Goal: Task Accomplishment & Management: Use online tool/utility

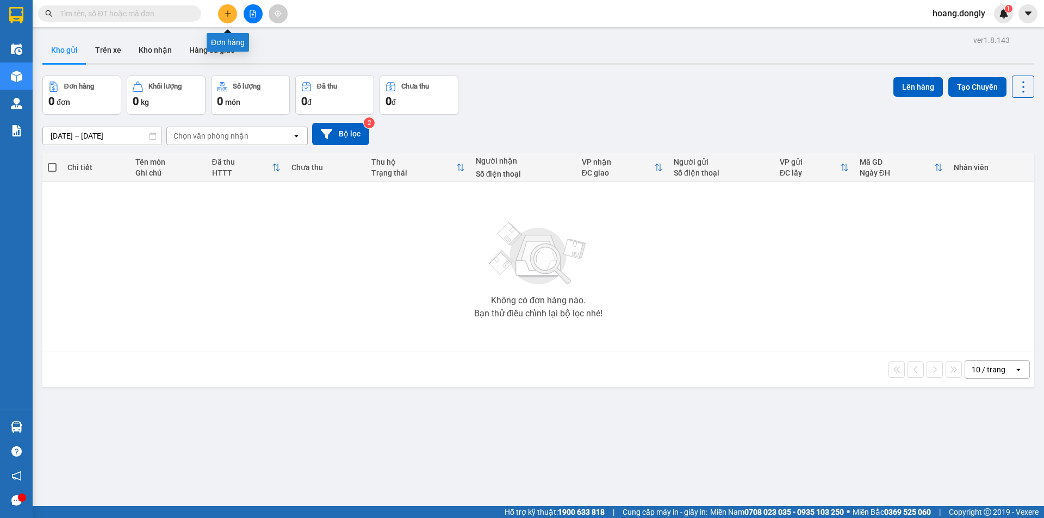
click at [231, 13] on icon "plus" at bounding box center [228, 14] width 8 height 8
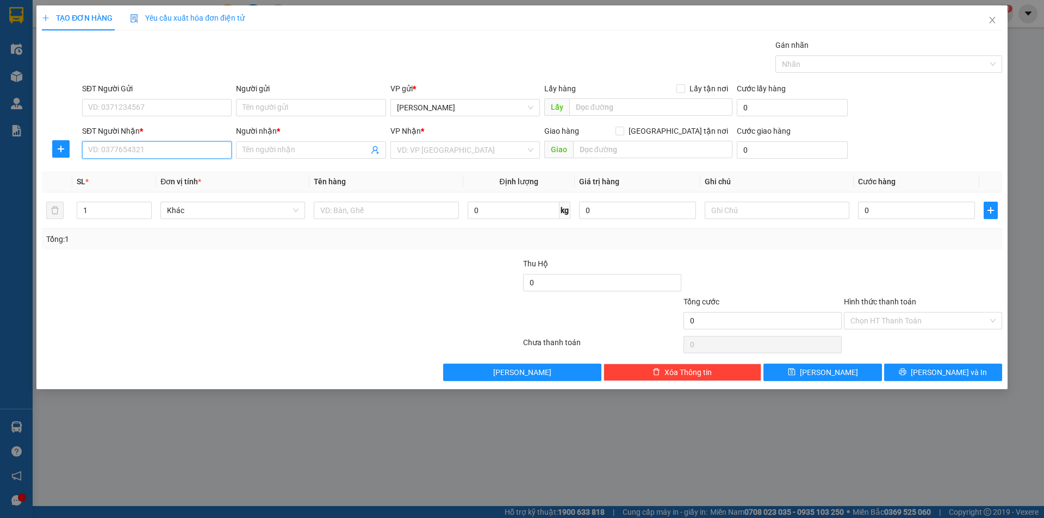
click at [157, 153] on input "SĐT Người Nhận *" at bounding box center [157, 149] width 150 height 17
type input "0889813940"
click at [272, 153] on input "Người nhận *" at bounding box center [306, 150] width 126 height 12
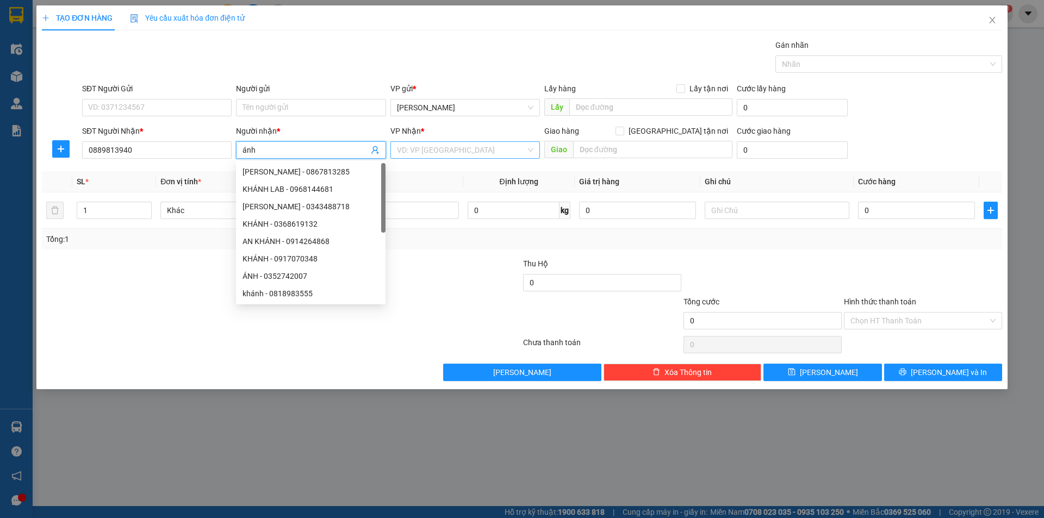
type input "ánh"
click at [442, 150] on input "search" at bounding box center [461, 150] width 129 height 16
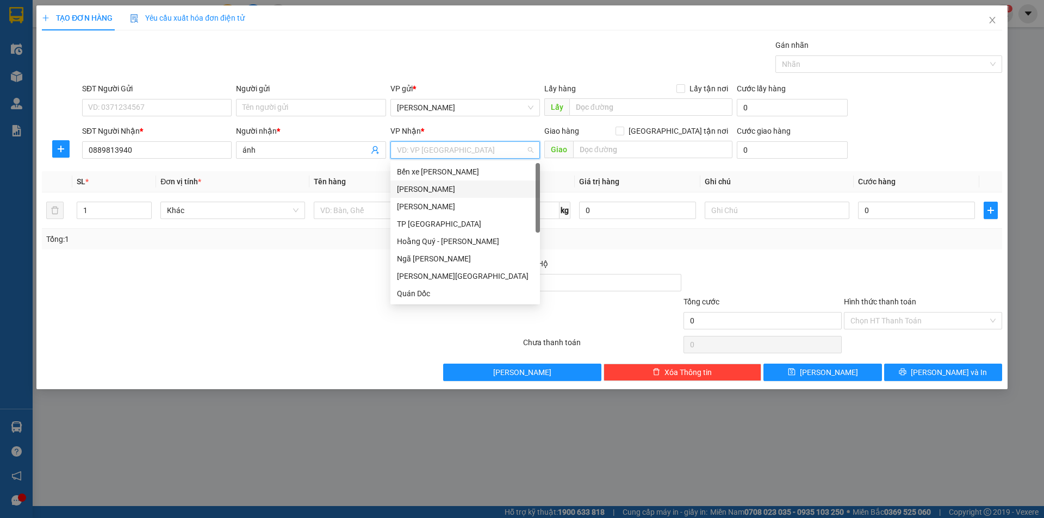
click at [422, 192] on div "Mỹ Đình" at bounding box center [465, 189] width 136 height 12
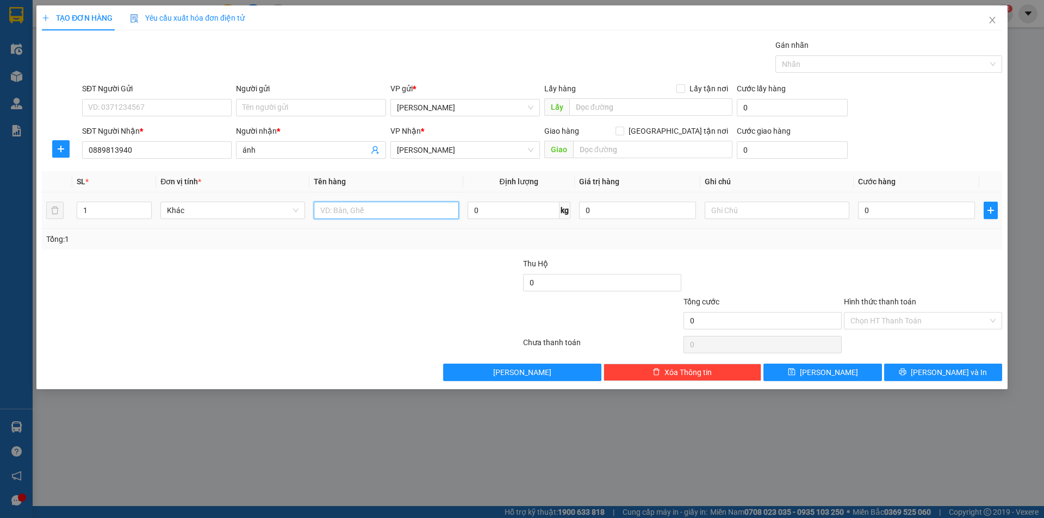
click at [359, 209] on input "text" at bounding box center [386, 210] width 145 height 17
type input "1 xe máy theo người"
click at [860, 205] on input "0" at bounding box center [916, 210] width 117 height 17
click at [861, 208] on input "0" at bounding box center [916, 210] width 117 height 17
type input "30"
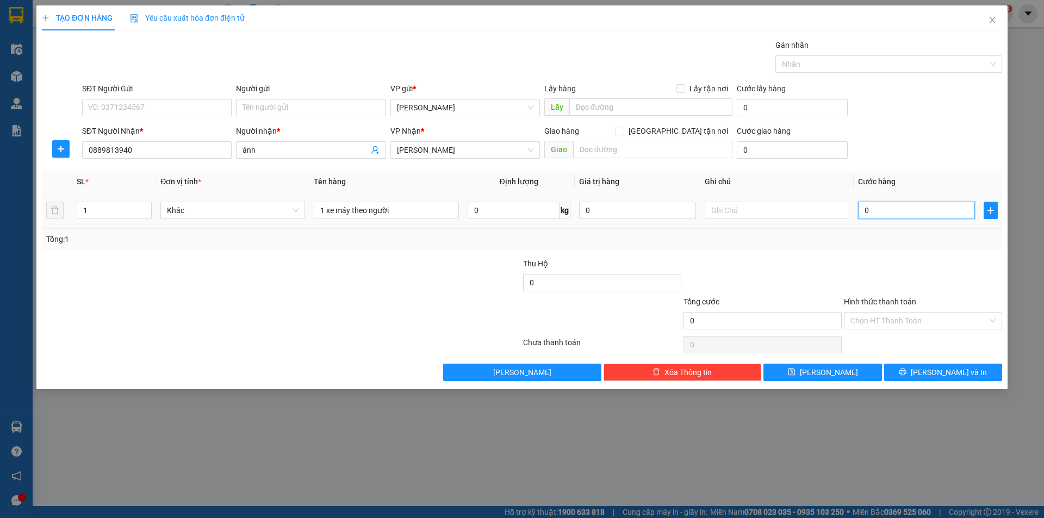
type input "30"
type input "300"
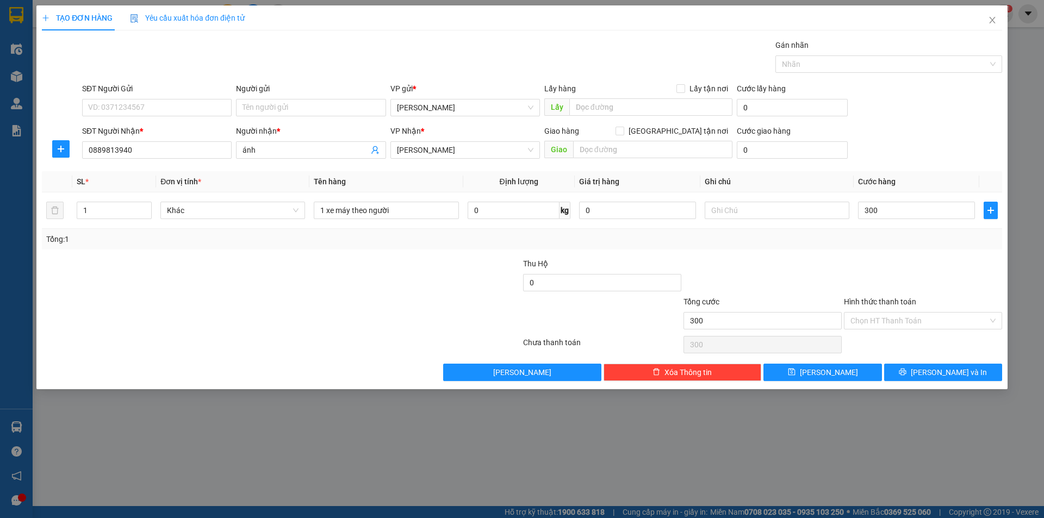
click at [853, 254] on div "Transit Pickup Surcharge Ids Transit Deliver Surcharge Ids Transit Deliver Surc…" at bounding box center [522, 210] width 960 height 342
type input "300.000"
click at [941, 370] on span "Lưu và In" at bounding box center [949, 372] width 76 height 12
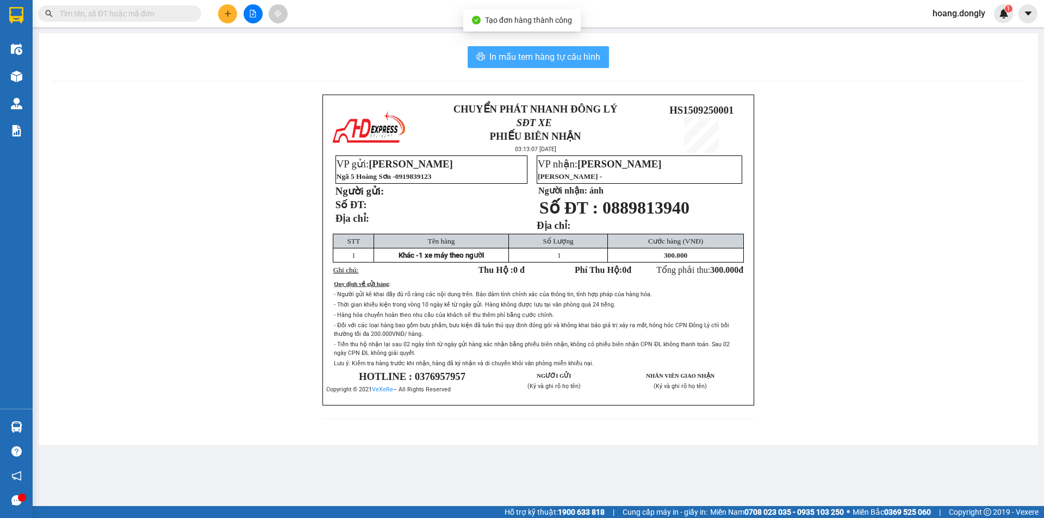
click at [548, 56] on span "In mẫu tem hàng tự cấu hình" at bounding box center [544, 57] width 111 height 14
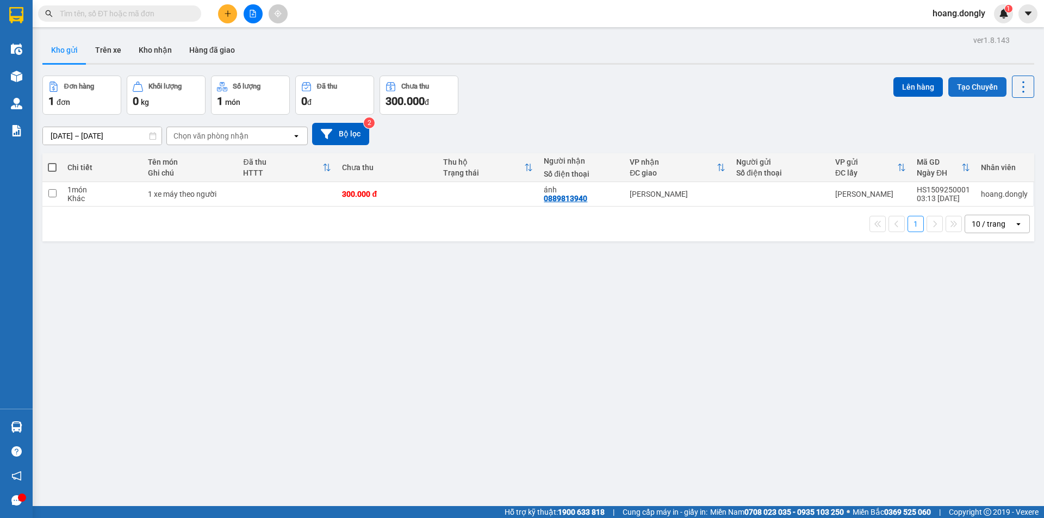
click at [975, 88] on button "Tạo Chuyến" at bounding box center [977, 87] width 58 height 20
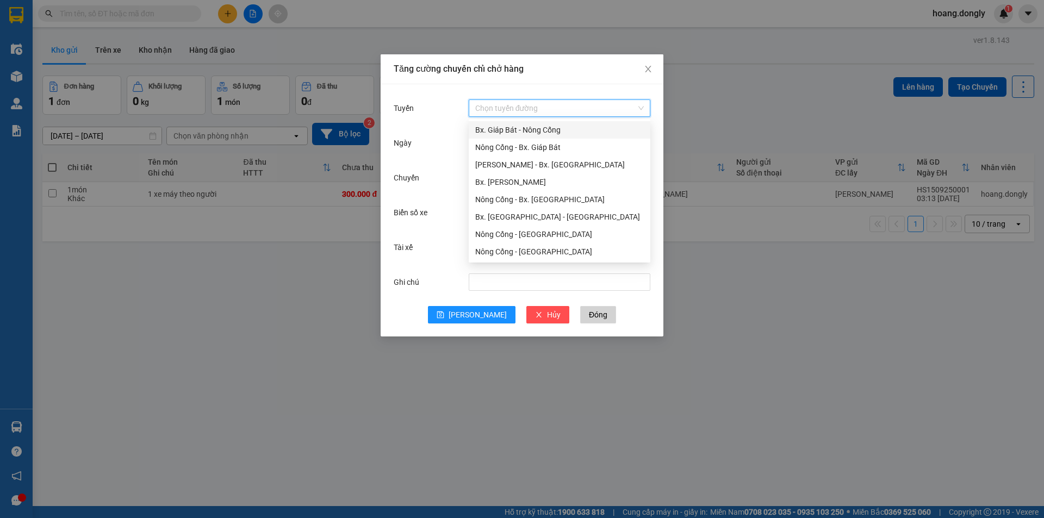
click at [561, 109] on input "Tuyến" at bounding box center [555, 108] width 161 height 16
click at [549, 198] on div "Nông Cống - Bx. Mỹ Đình" at bounding box center [559, 200] width 169 height 12
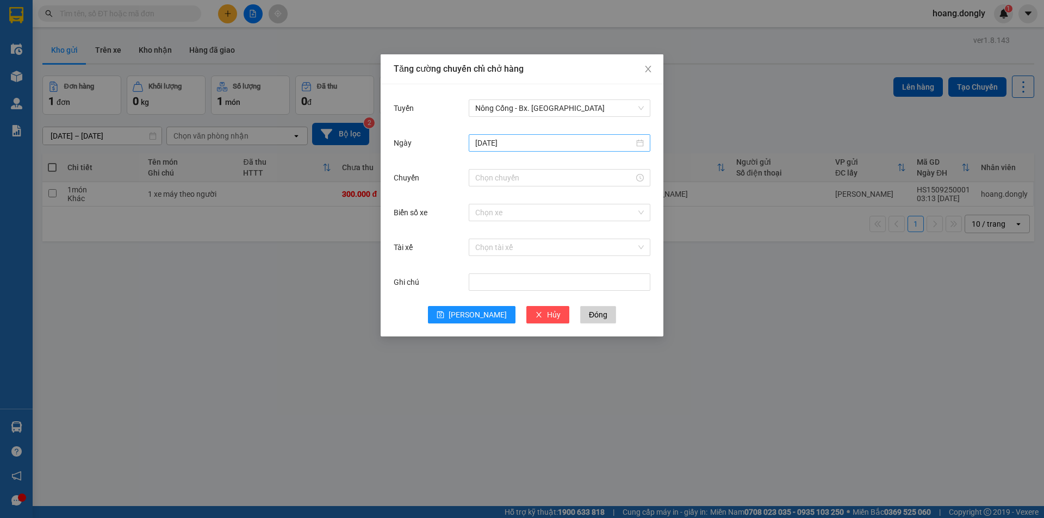
click at [639, 142] on div "14/09/2025" at bounding box center [559, 143] width 169 height 12
type input "15/09/2025"
click at [506, 238] on div "15" at bounding box center [504, 238] width 13 height 13
click at [523, 178] on input "Chuyến" at bounding box center [554, 178] width 159 height 12
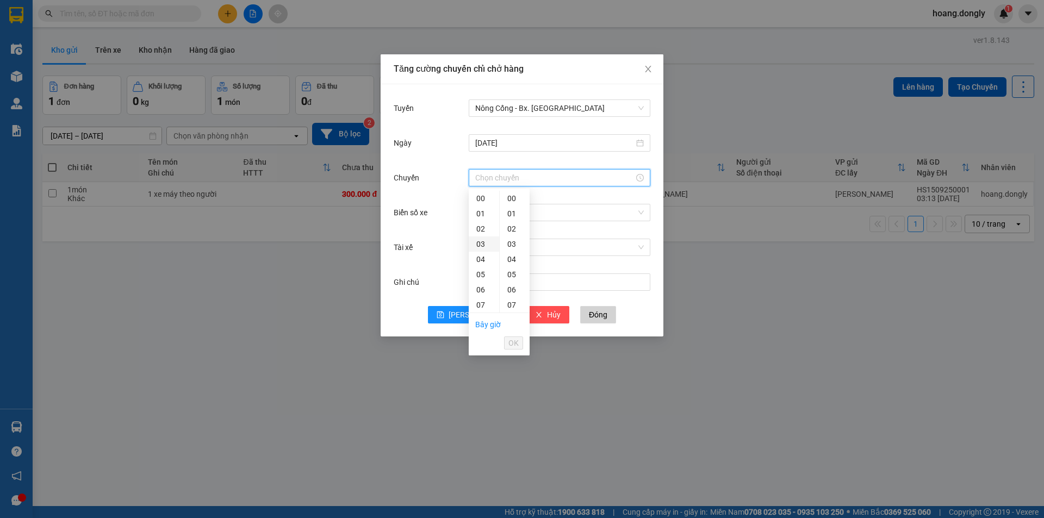
click at [483, 244] on div "03" at bounding box center [484, 244] width 30 height 15
click at [514, 223] on div "30" at bounding box center [515, 220] width 30 height 15
type input "03:30"
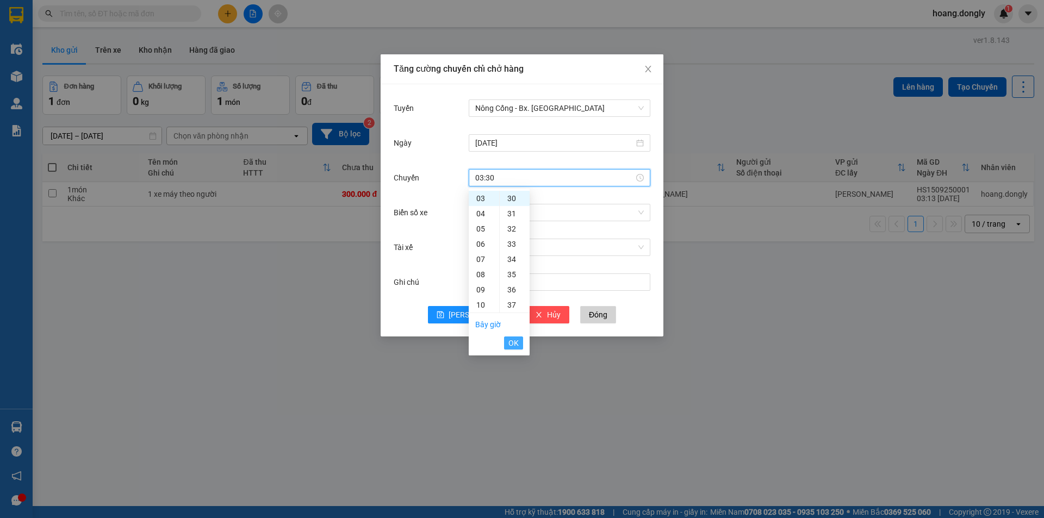
click at [511, 347] on span "OK" at bounding box center [513, 343] width 10 height 12
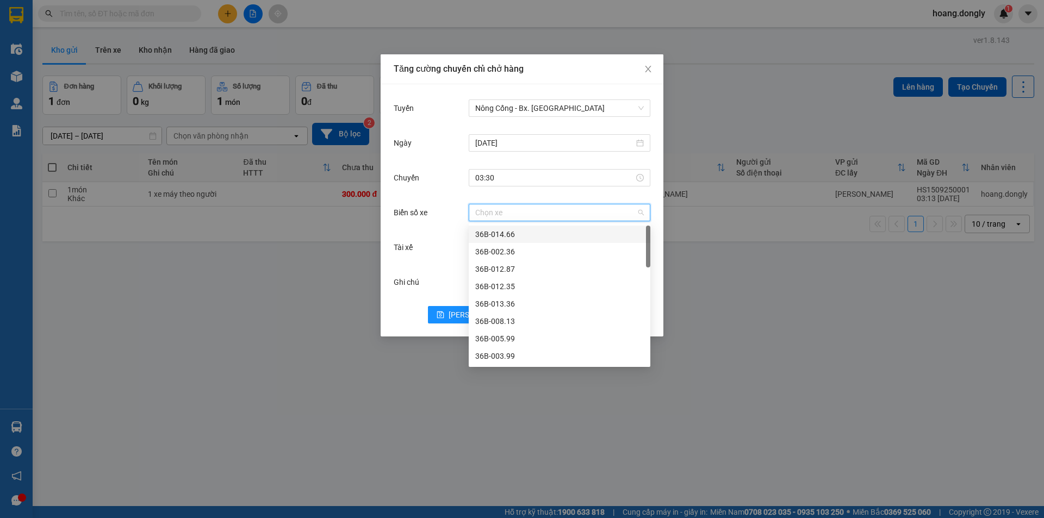
click at [512, 215] on input "Biển số xe" at bounding box center [555, 212] width 161 height 16
type input "13"
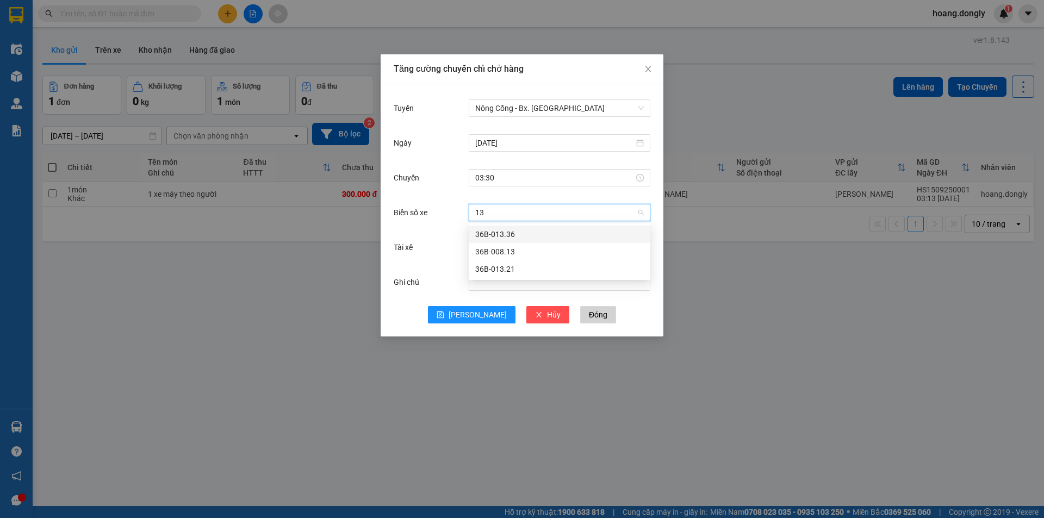
click at [513, 233] on div "36B-013.36" at bounding box center [559, 234] width 169 height 12
click at [492, 248] on input "Tài xế" at bounding box center [555, 247] width 161 height 16
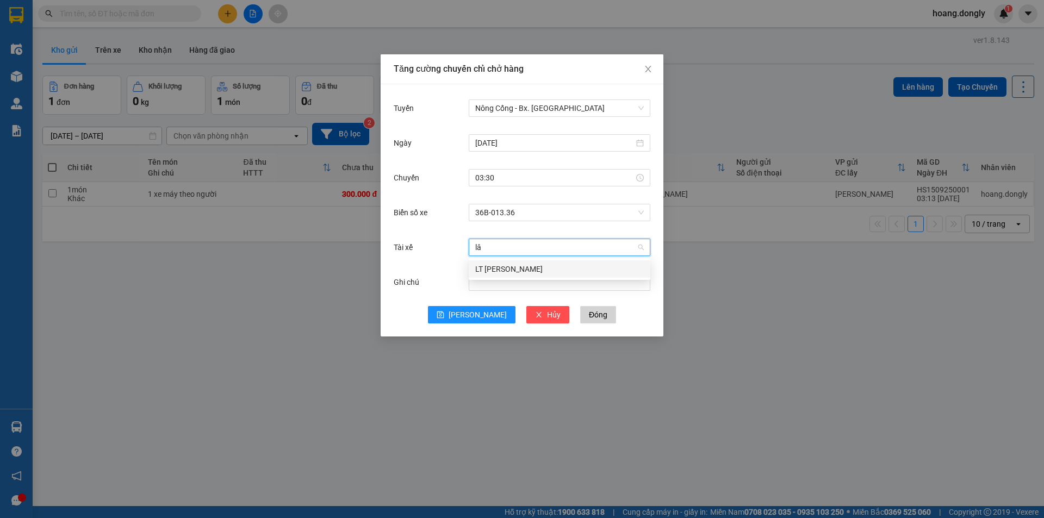
type input "lâm"
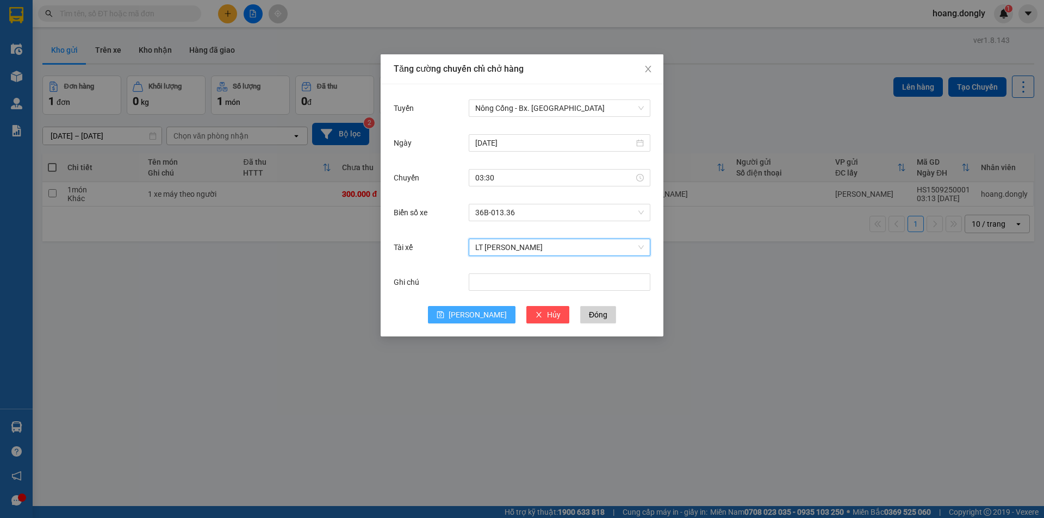
click at [444, 318] on icon "save" at bounding box center [440, 315] width 7 height 7
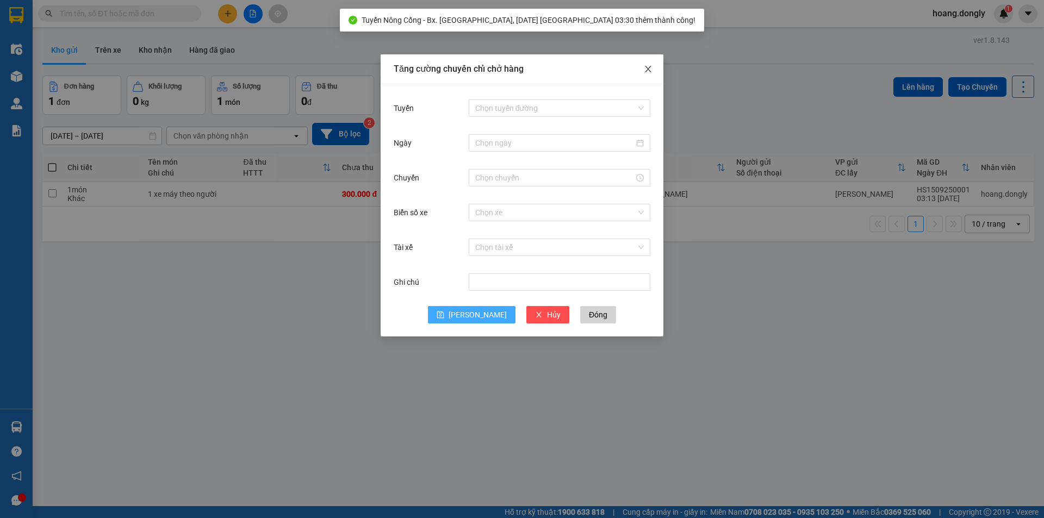
click at [648, 71] on icon "close" at bounding box center [648, 69] width 9 height 9
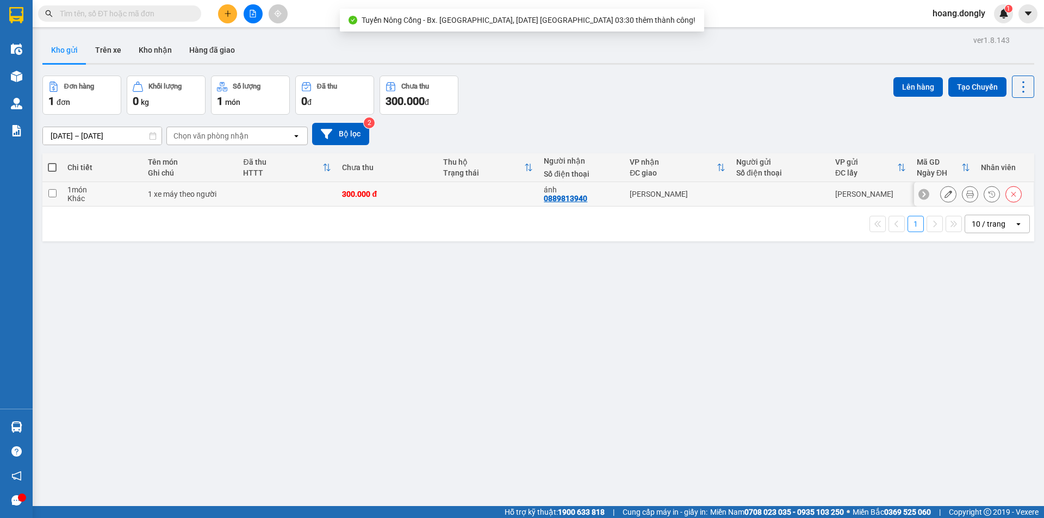
click at [225, 195] on div "1 xe máy theo người" at bounding box center [190, 194] width 84 height 9
checkbox input "true"
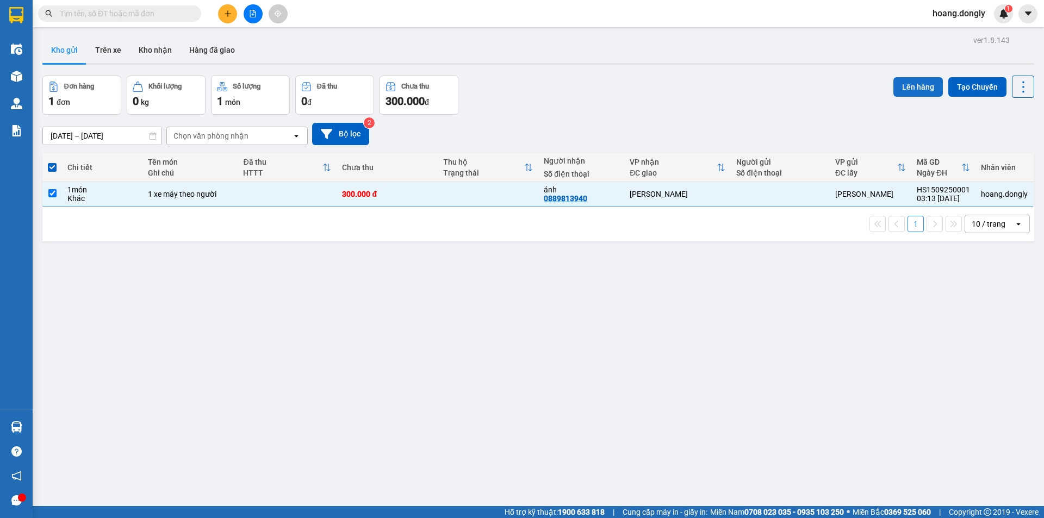
click at [906, 83] on button "Lên hàng" at bounding box center [917, 87] width 49 height 20
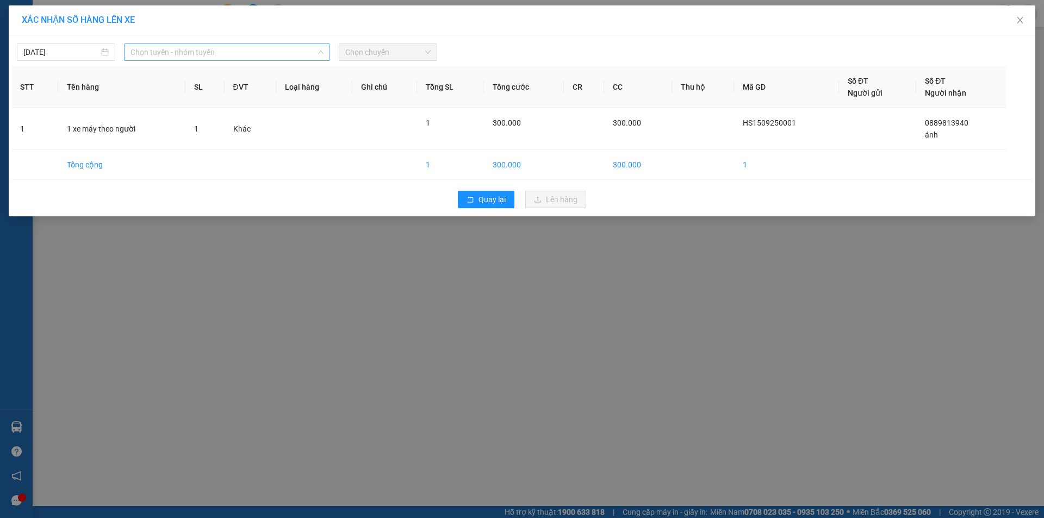
click at [262, 50] on span "Chọn tuyến - nhóm tuyến" at bounding box center [227, 52] width 193 height 16
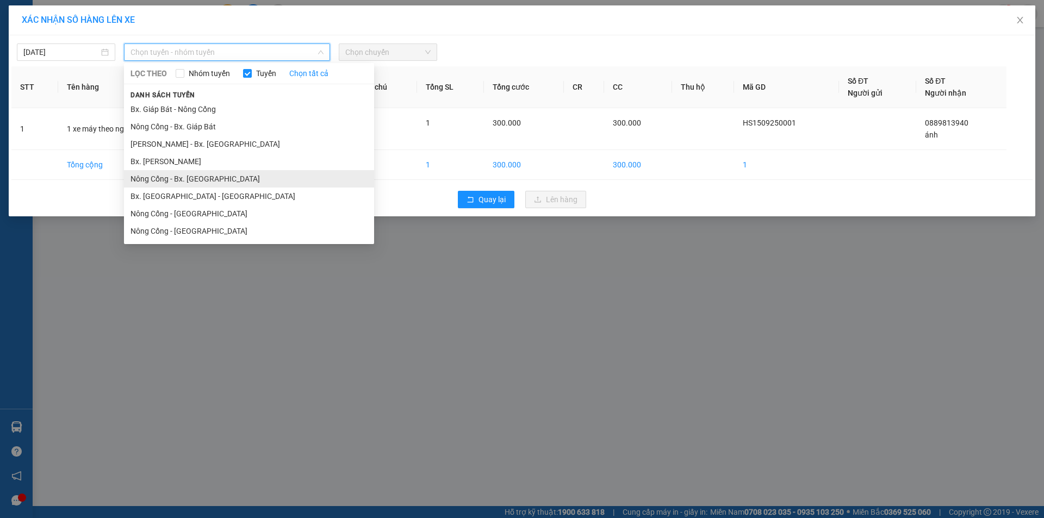
click at [212, 177] on li "Nông Cống - Bx. Mỹ Đình" at bounding box center [249, 178] width 250 height 17
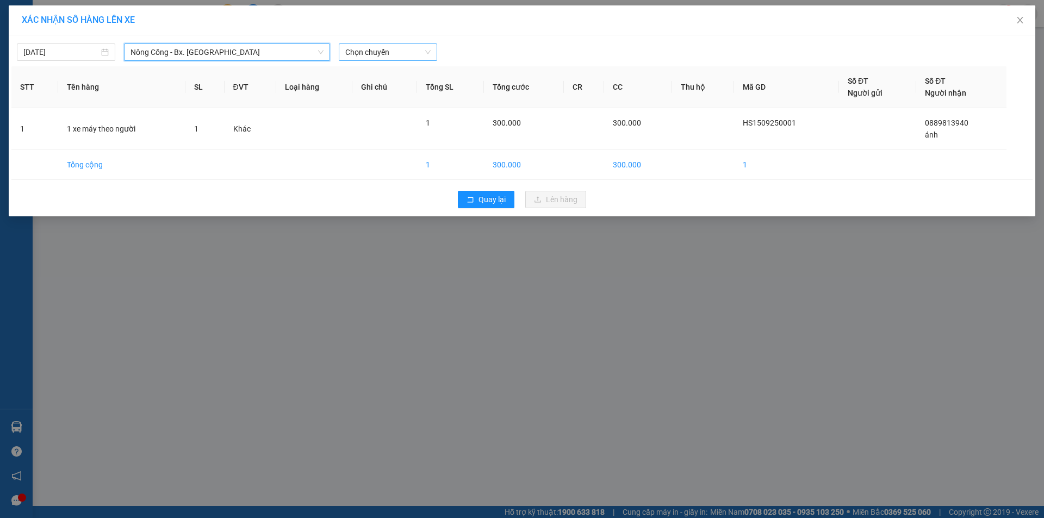
click at [428, 50] on span "Chọn chuyến" at bounding box center [387, 52] width 85 height 16
click at [387, 92] on div "03:30 (TC) - 36B-013.36" at bounding box center [387, 91] width 85 height 12
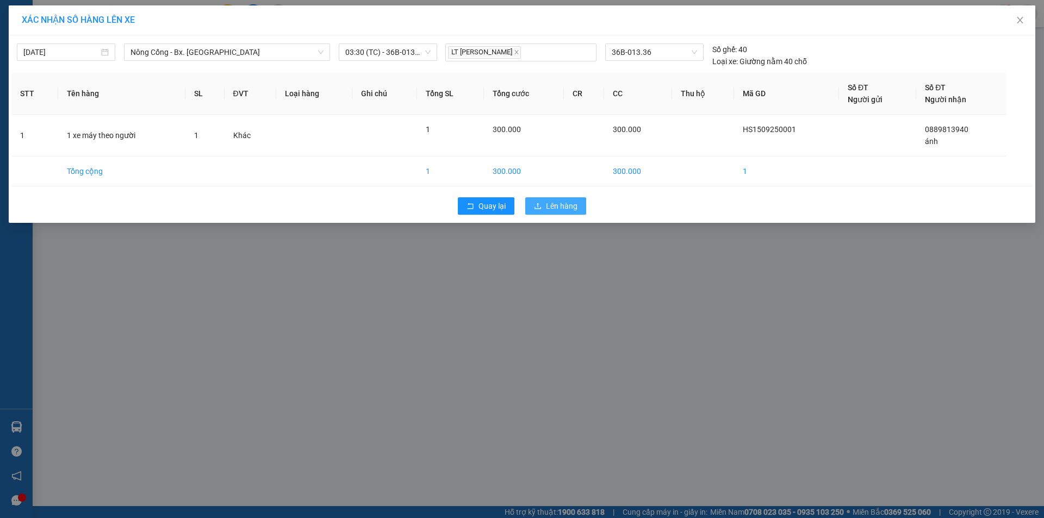
click at [569, 206] on span "Lên hàng" at bounding box center [562, 206] width 32 height 12
